Goal: Obtain resource: Download file/media

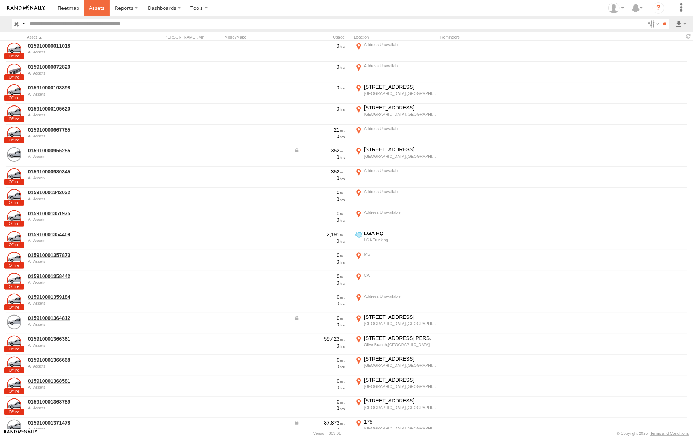
click at [90, 8] on span at bounding box center [97, 7] width 16 height 7
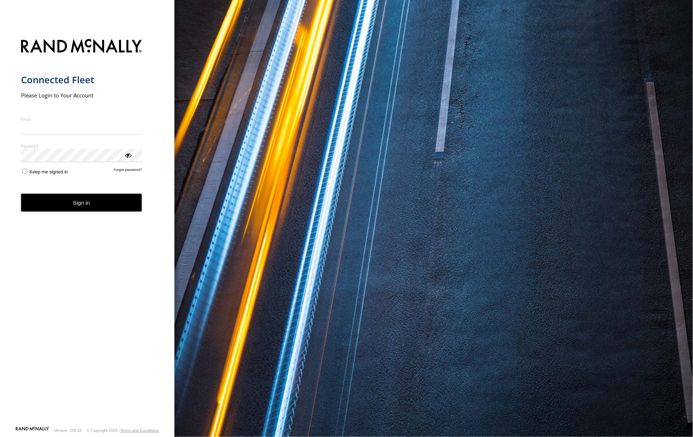
type input "**********"
drag, startPoint x: 84, startPoint y: 207, endPoint x: 89, endPoint y: 207, distance: 4.7
click at [84, 207] on button "Sign in" at bounding box center [81, 203] width 121 height 18
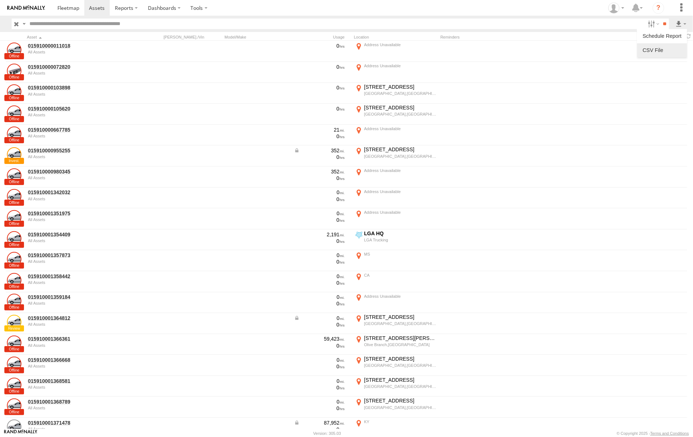
click at [662, 49] on label at bounding box center [662, 50] width 44 height 11
click at [0, 0] on button "Export" at bounding box center [0, 0] width 0 height 0
